Goal: Information Seeking & Learning: Understand process/instructions

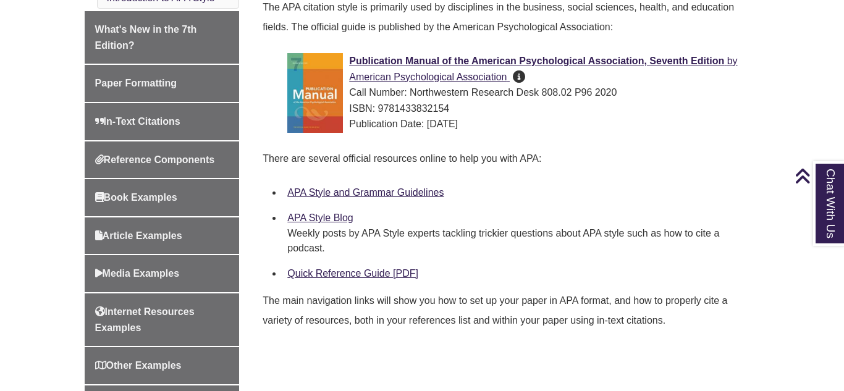
scroll to position [397, 0]
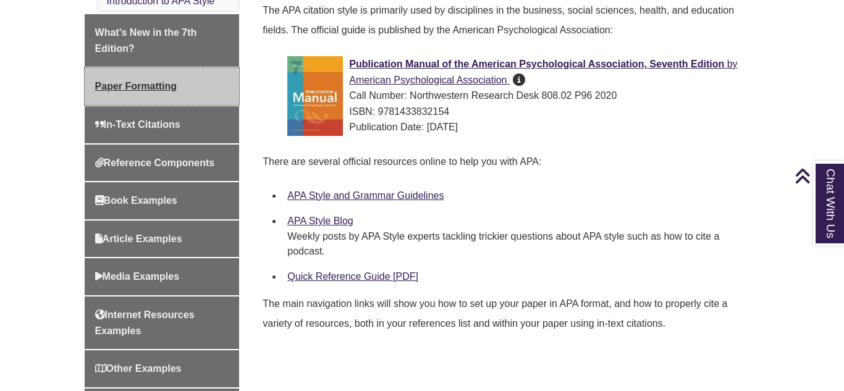
click at [127, 77] on link "Paper Formatting" at bounding box center [162, 86] width 155 height 37
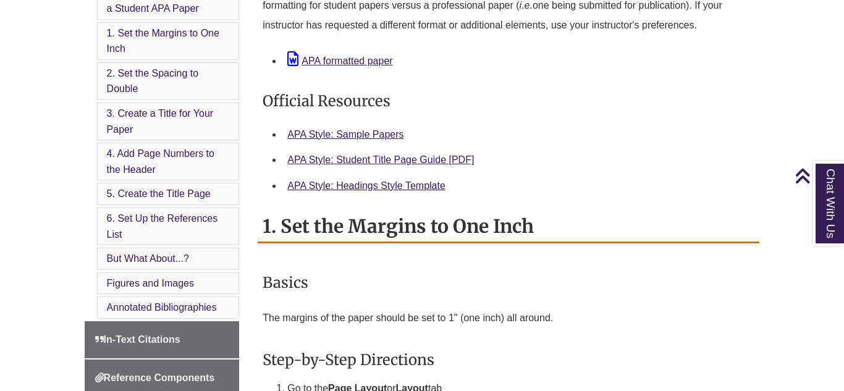
scroll to position [506, 0]
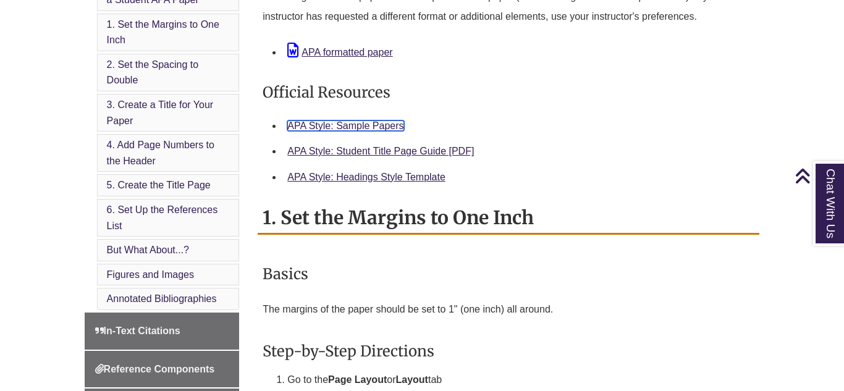
click at [374, 122] on link "APA Style: Sample Papers" at bounding box center [345, 126] width 116 height 11
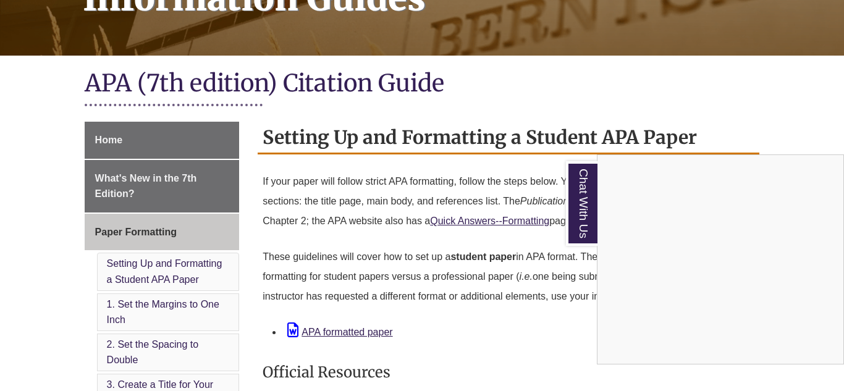
scroll to position [223, 0]
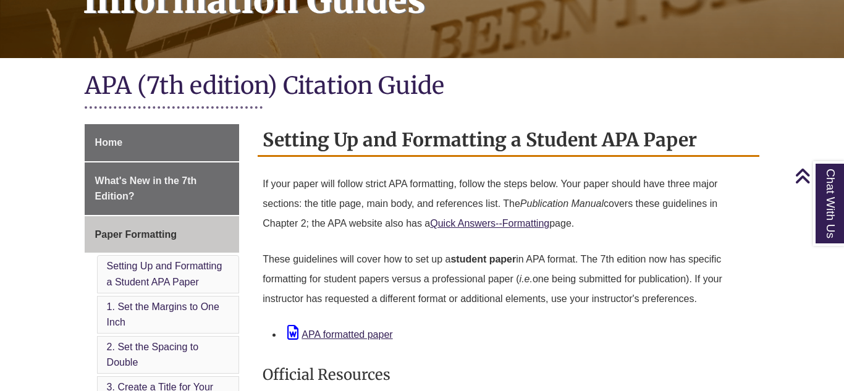
click at [360, 342] on div "APA formatted paper" at bounding box center [518, 334] width 462 height 18
click at [379, 330] on link "APA formatted paper" at bounding box center [339, 335] width 105 height 11
